Goal: Task Accomplishment & Management: Manage account settings

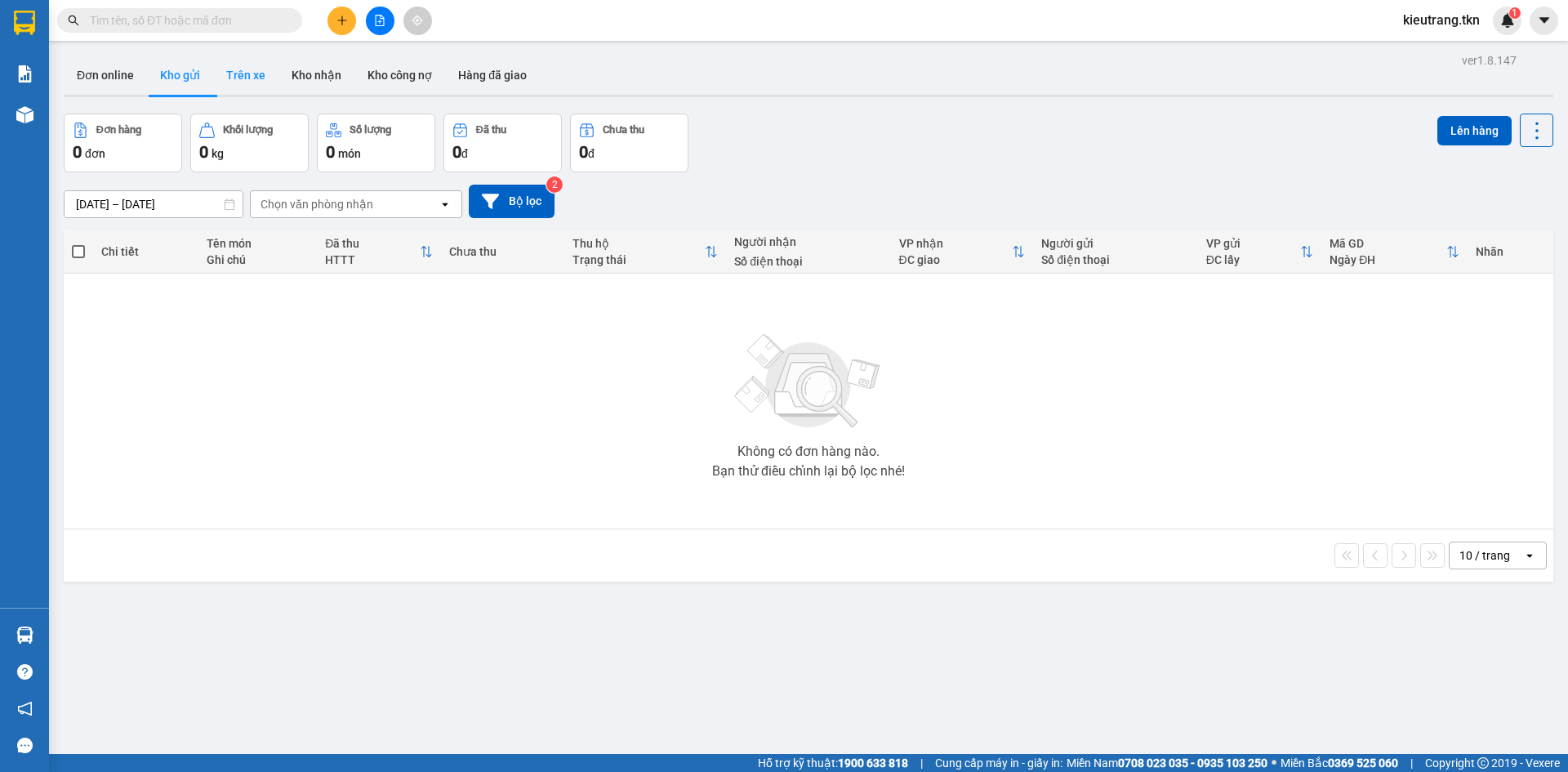
click at [254, 73] on button "Trên xe" at bounding box center [245, 74] width 65 height 40
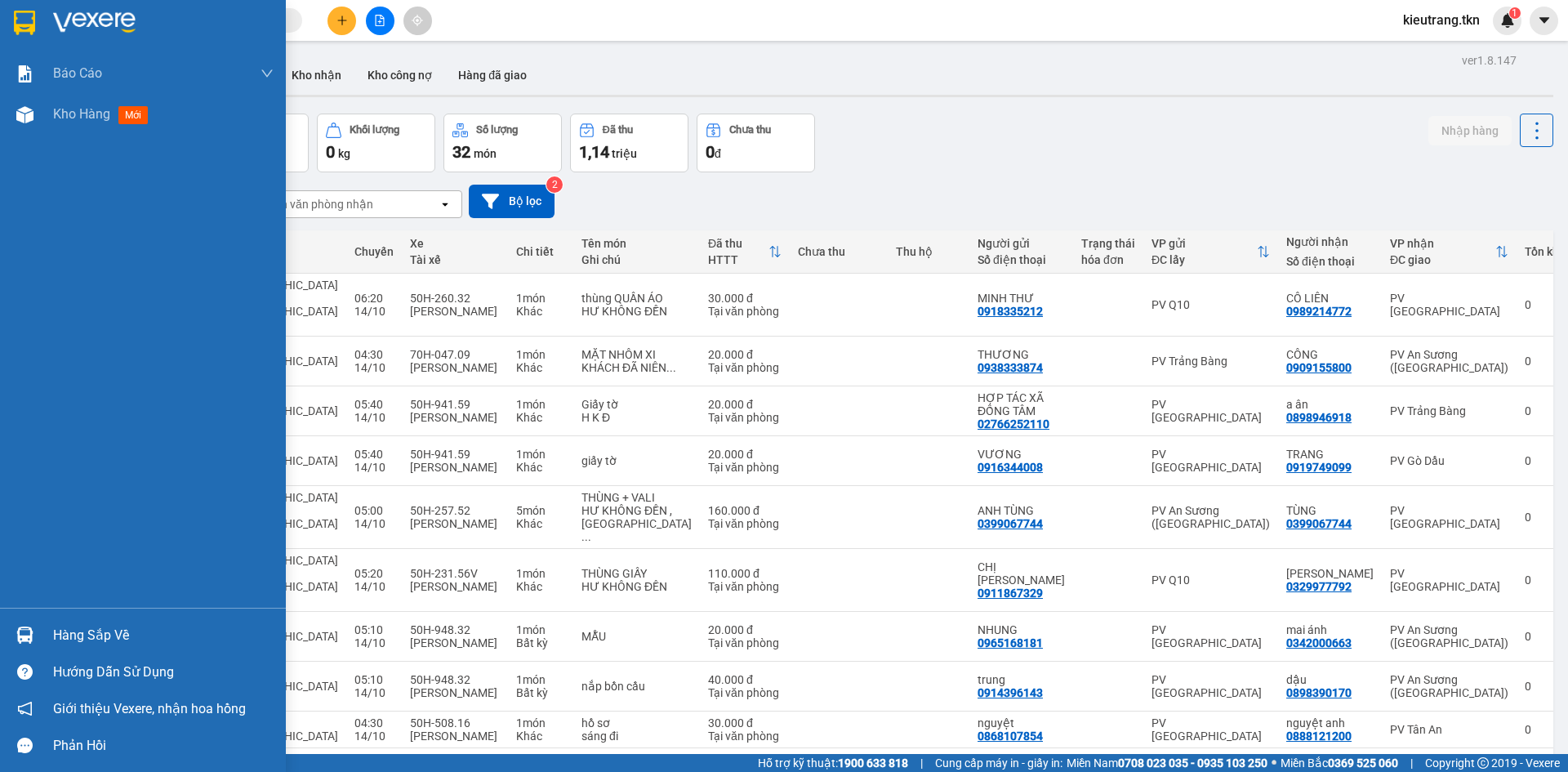
click at [42, 639] on div "Hàng sắp về" at bounding box center [142, 635] width 286 height 37
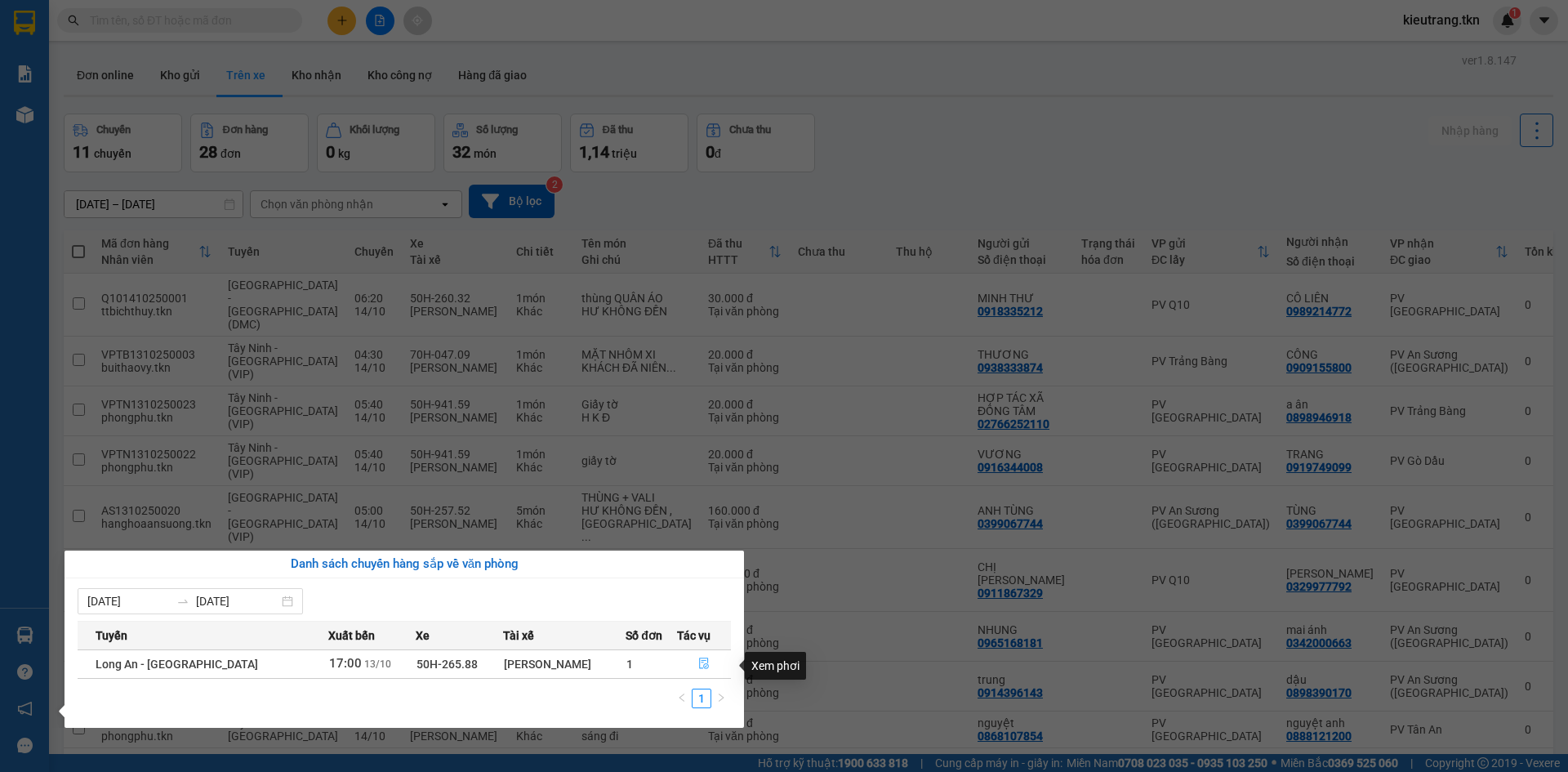
click at [698, 665] on icon "file-done" at bounding box center [704, 664] width 11 height 11
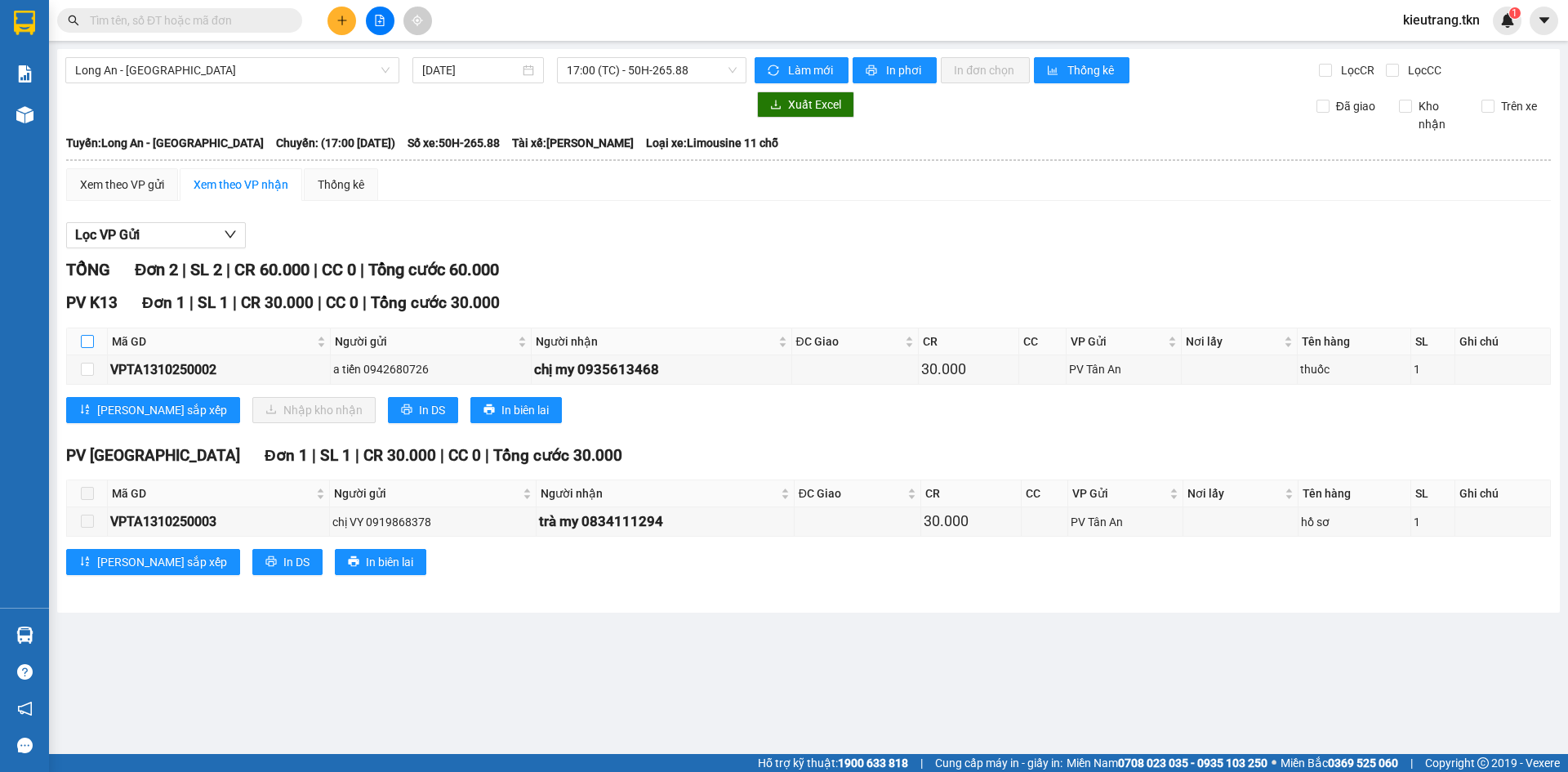
click at [86, 348] on input "checkbox" at bounding box center [87, 342] width 13 height 13
checkbox input "true"
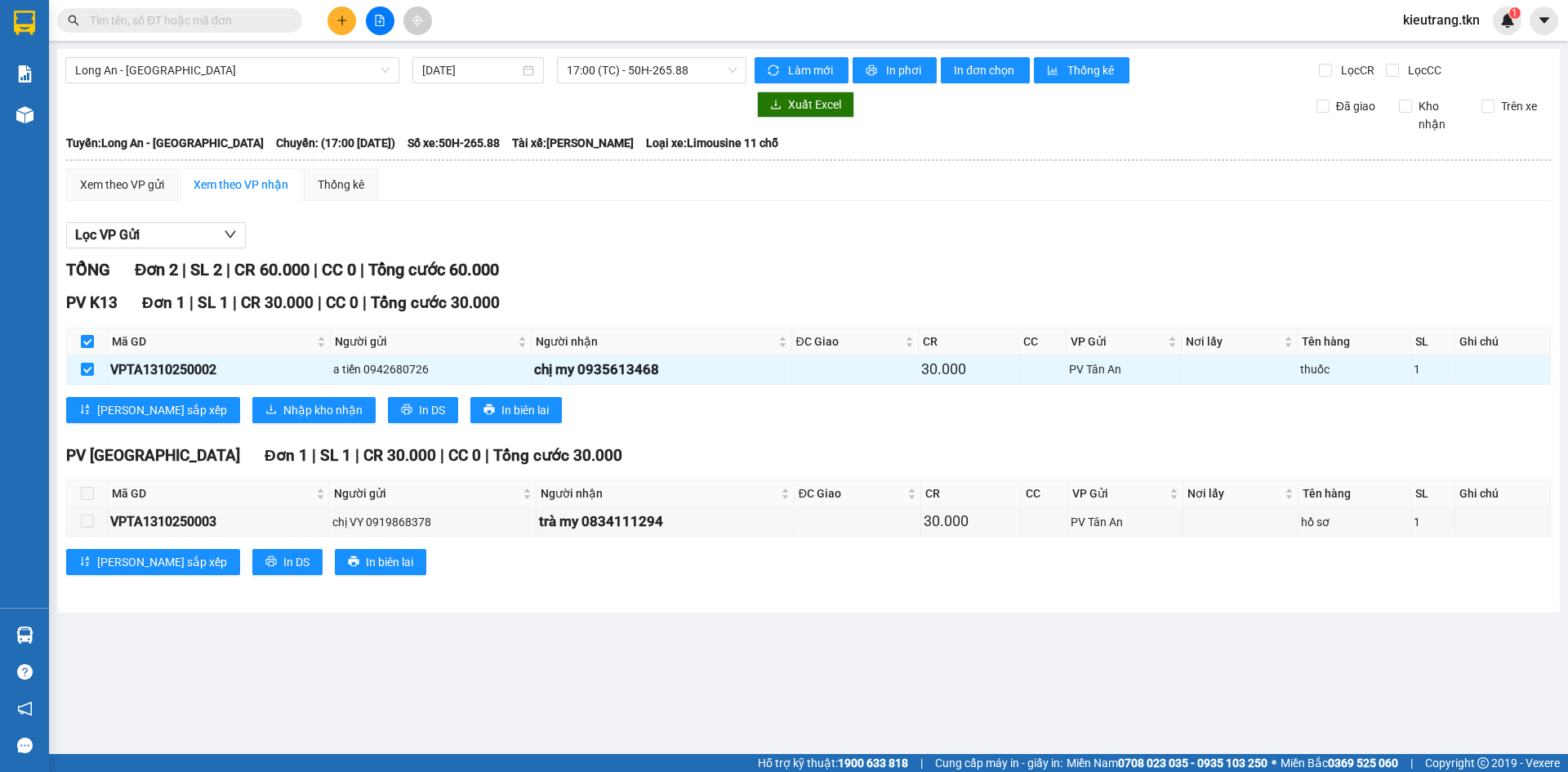
checkbox input "true"
click at [284, 416] on span "Nhập kho nhận" at bounding box center [323, 411] width 79 height 18
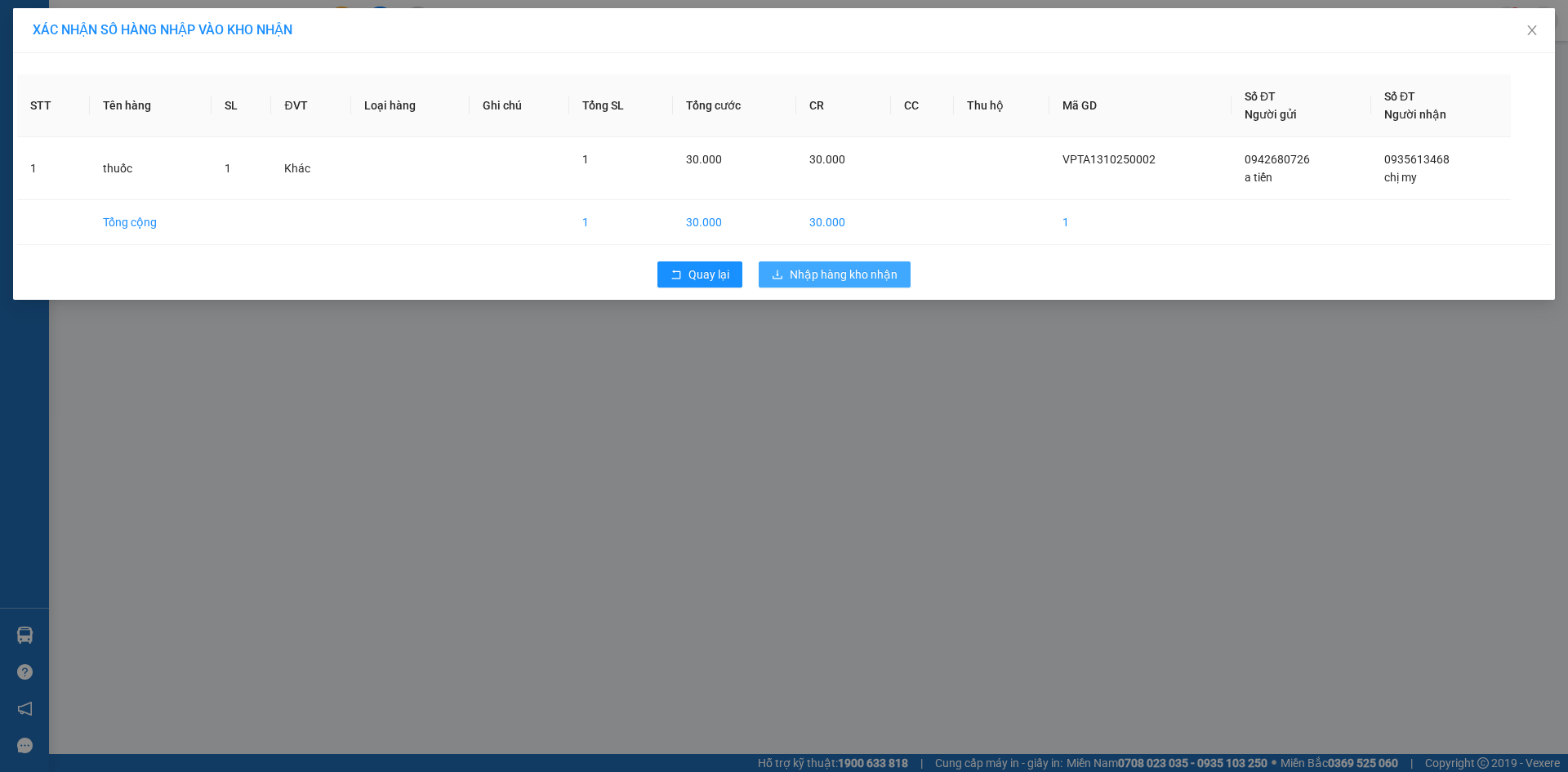
click at [811, 284] on span "Nhập hàng kho nhận" at bounding box center [843, 275] width 107 height 18
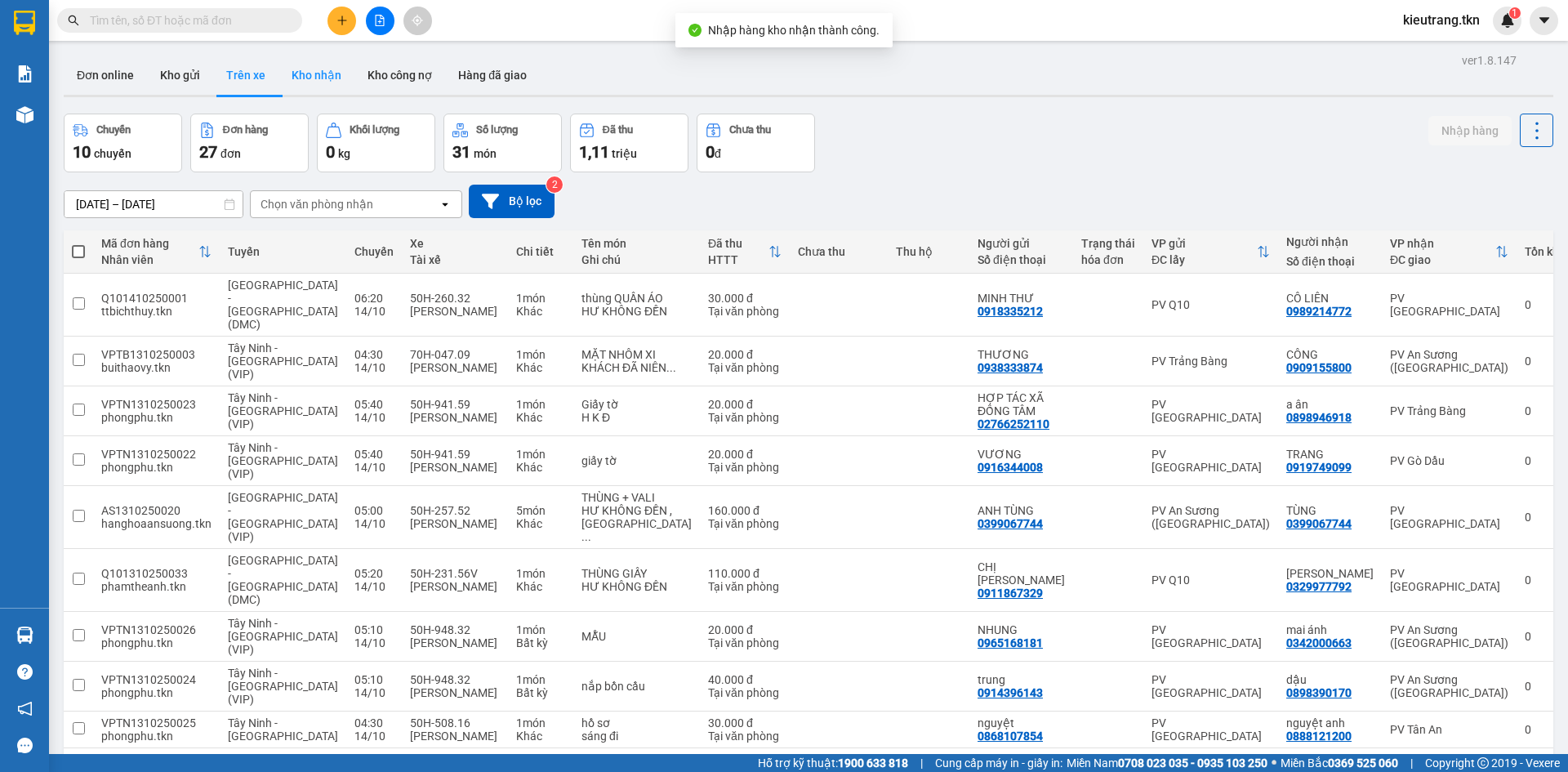
click at [340, 85] on button "Kho nhận" at bounding box center [316, 74] width 76 height 40
type input "[DATE] – [DATE]"
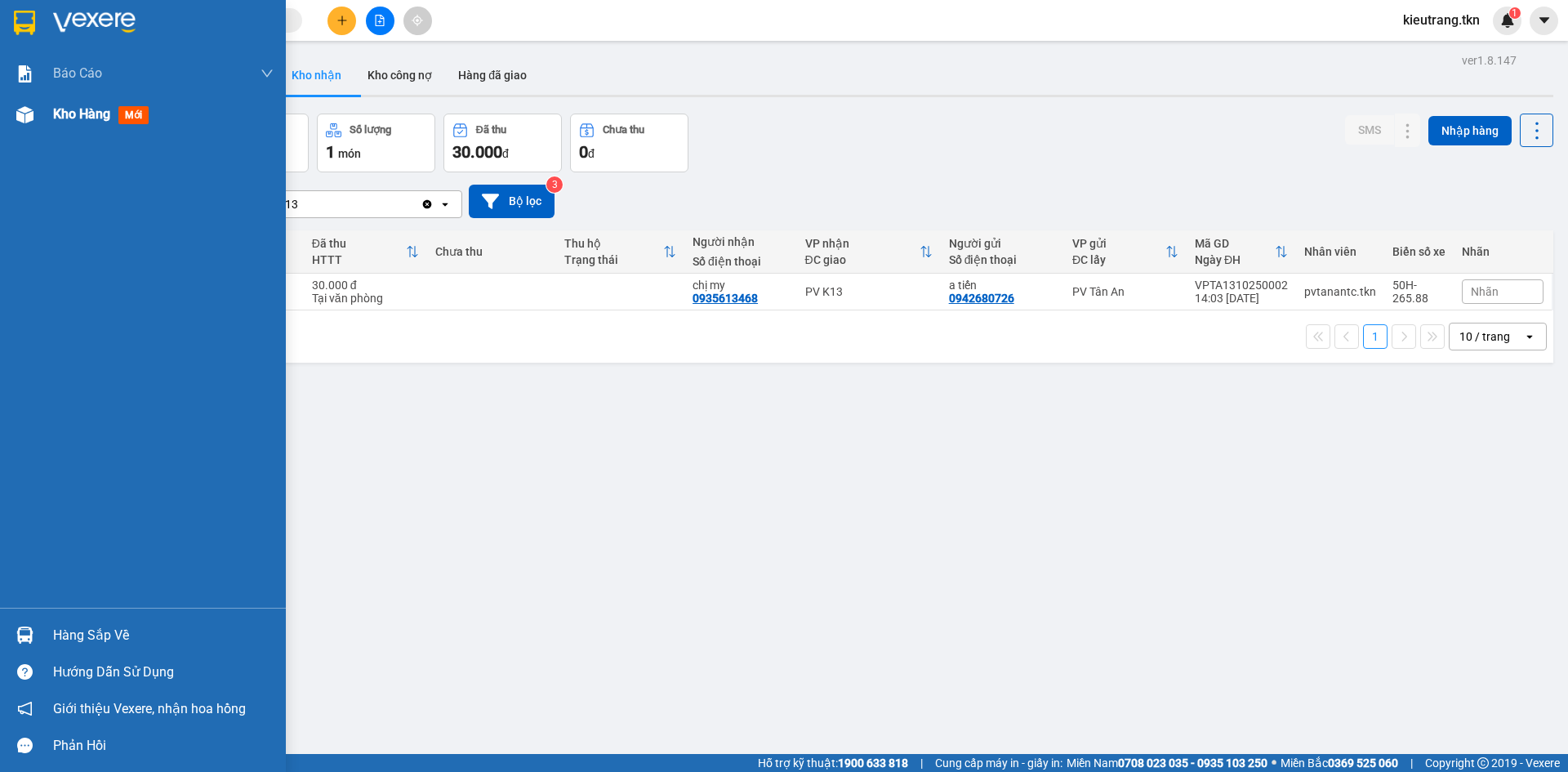
click at [79, 112] on span "Kho hàng" at bounding box center [82, 114] width 57 height 16
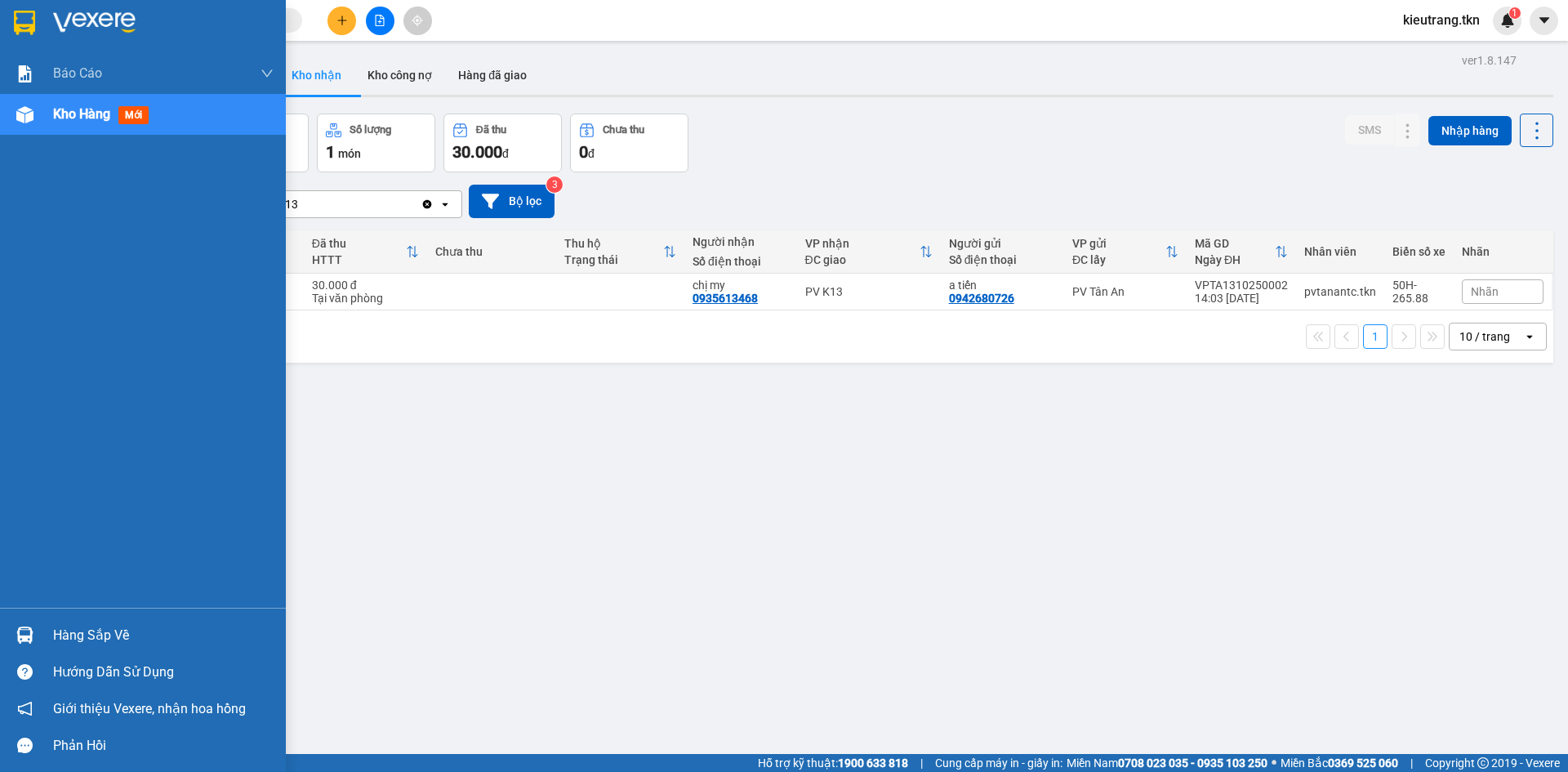
click at [82, 113] on span "Kho hàng" at bounding box center [82, 114] width 57 height 16
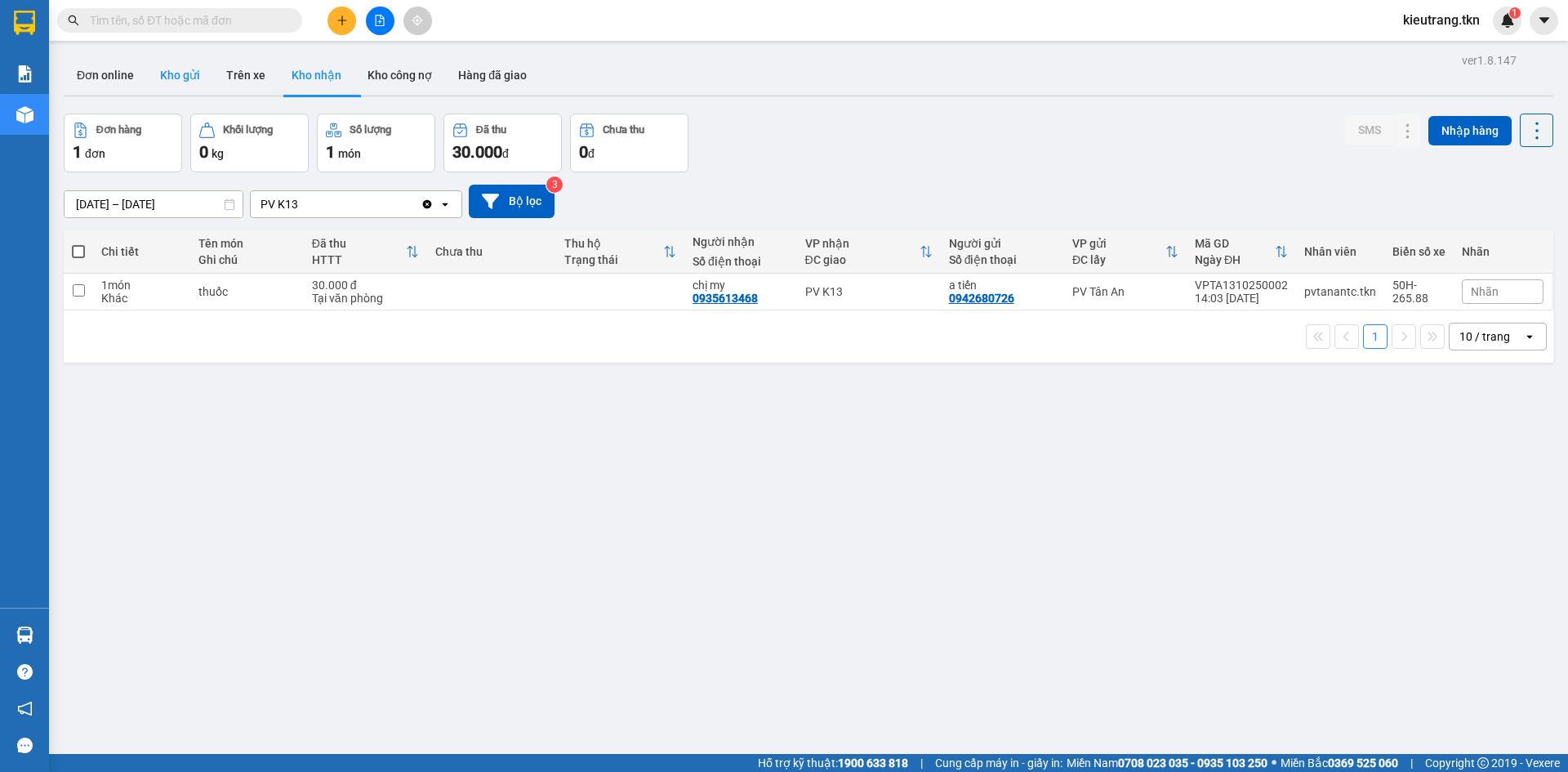
click at [178, 70] on button "Kho gửi" at bounding box center [180, 74] width 66 height 40
